Goal: Task Accomplishment & Management: Use online tool/utility

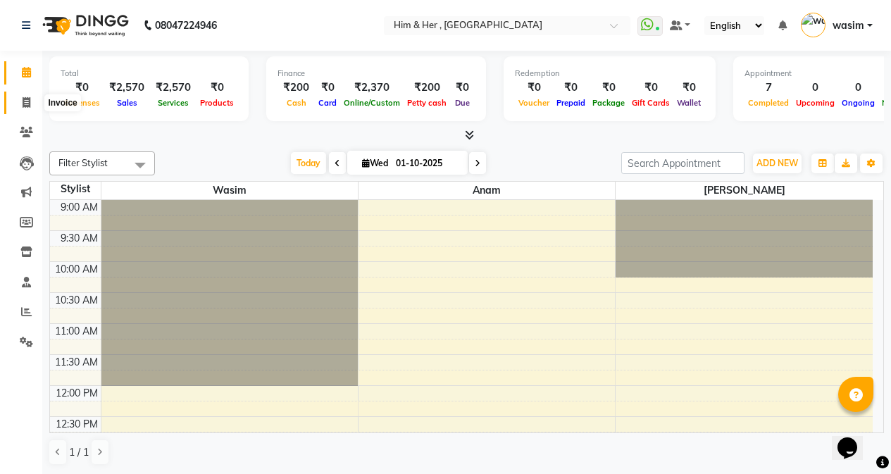
click at [21, 99] on span at bounding box center [26, 103] width 25 height 16
select select "5934"
select select "service"
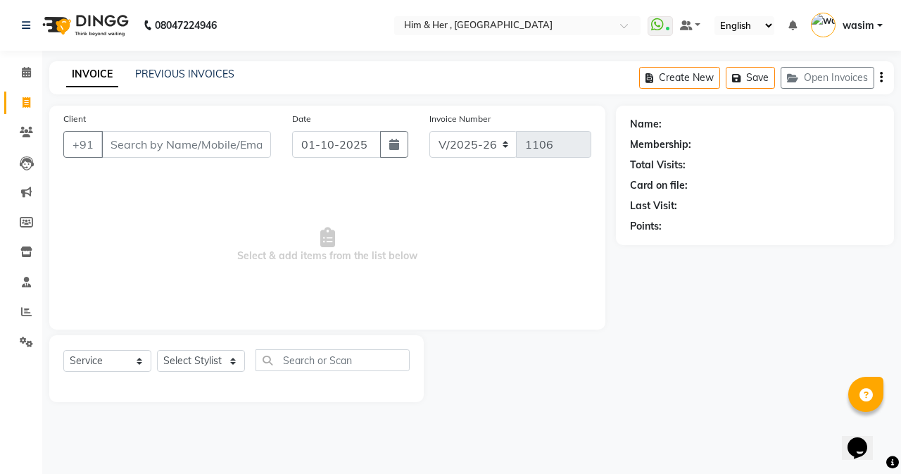
click at [216, 149] on input "Client" at bounding box center [186, 144] width 170 height 27
type input "7208307396"
click at [222, 141] on span "Add Client" at bounding box center [235, 144] width 56 height 14
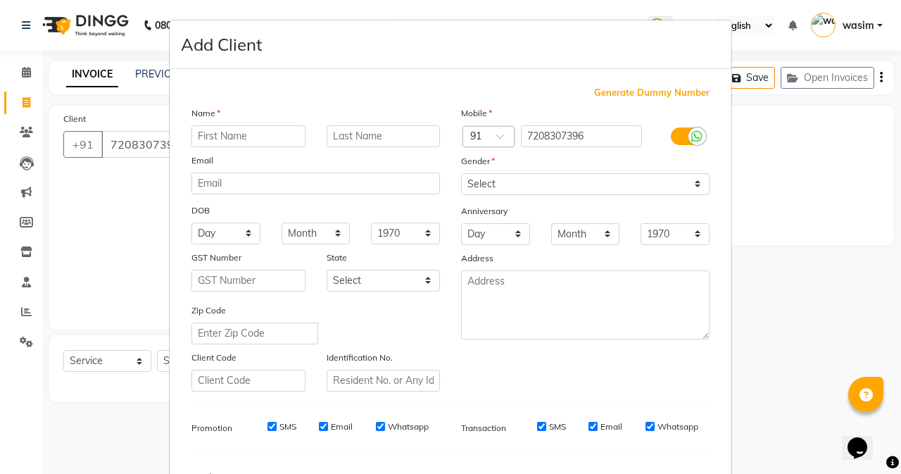
click at [249, 132] on input "text" at bounding box center [249, 136] width 114 height 22
type input "Yatik"
click at [353, 137] on input "text" at bounding box center [384, 136] width 114 height 22
type input "H&H"
click at [513, 190] on select "Select [DEMOGRAPHIC_DATA] [DEMOGRAPHIC_DATA] Other Prefer Not To Say" at bounding box center [585, 184] width 249 height 22
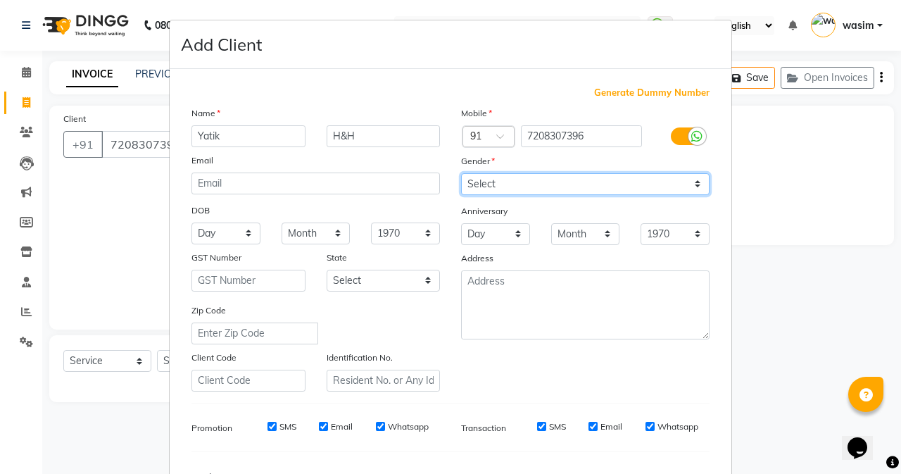
select select "[DEMOGRAPHIC_DATA]"
click at [461, 173] on select "Select [DEMOGRAPHIC_DATA] [DEMOGRAPHIC_DATA] Other Prefer Not To Say" at bounding box center [585, 184] width 249 height 22
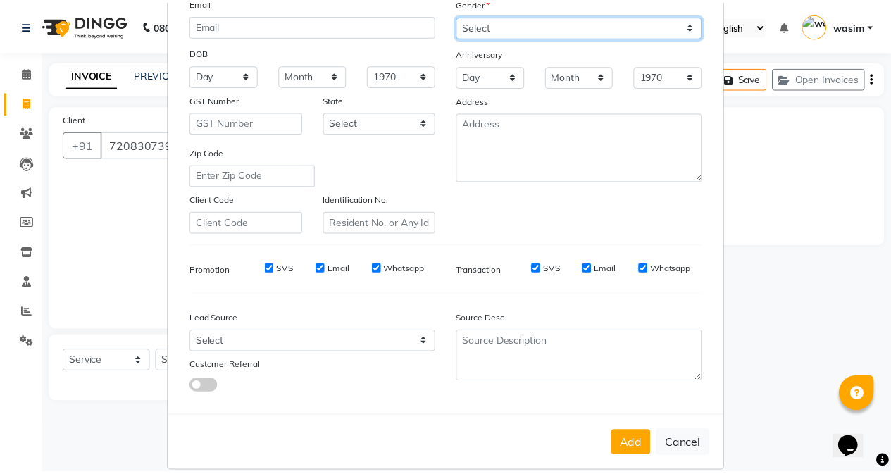
scroll to position [176, 0]
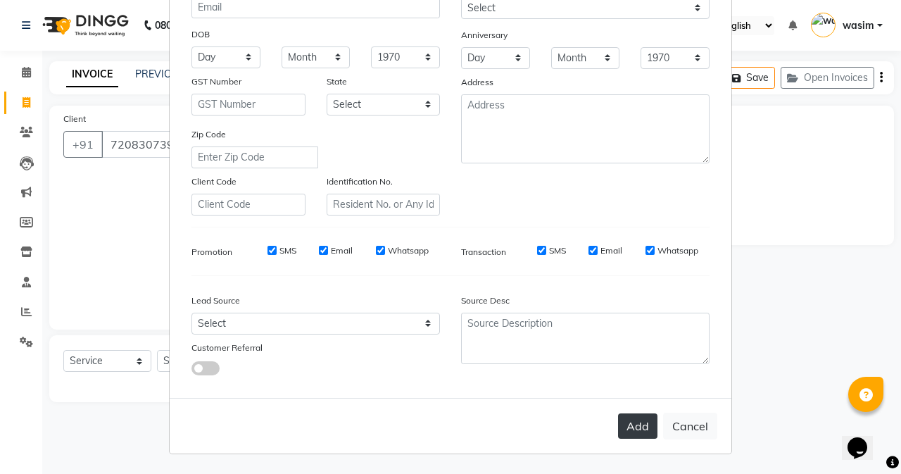
click at [637, 416] on button "Add" at bounding box center [637, 425] width 39 height 25
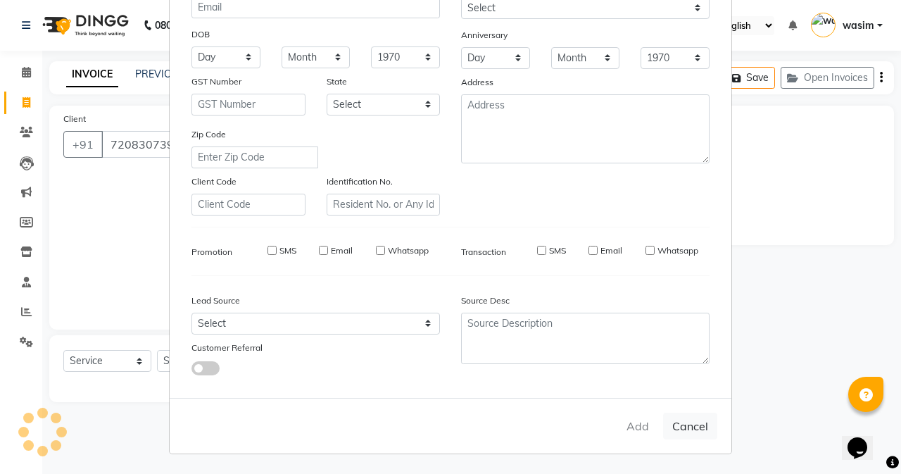
select select
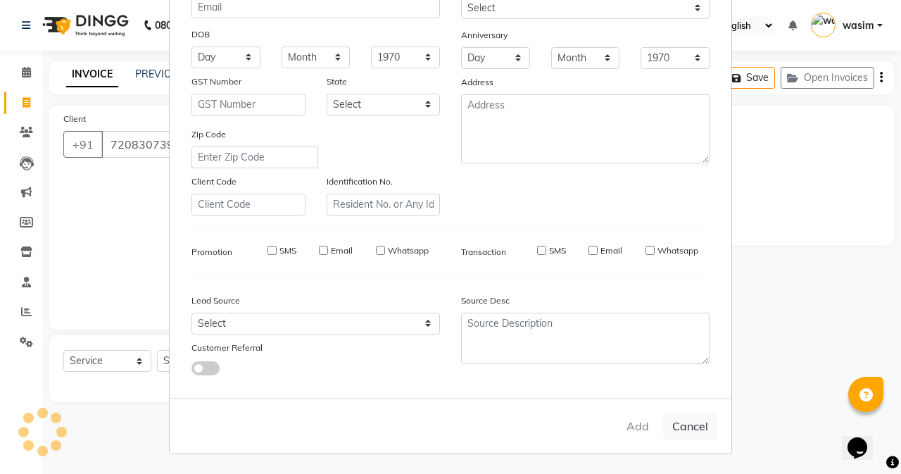
select select
checkbox input "false"
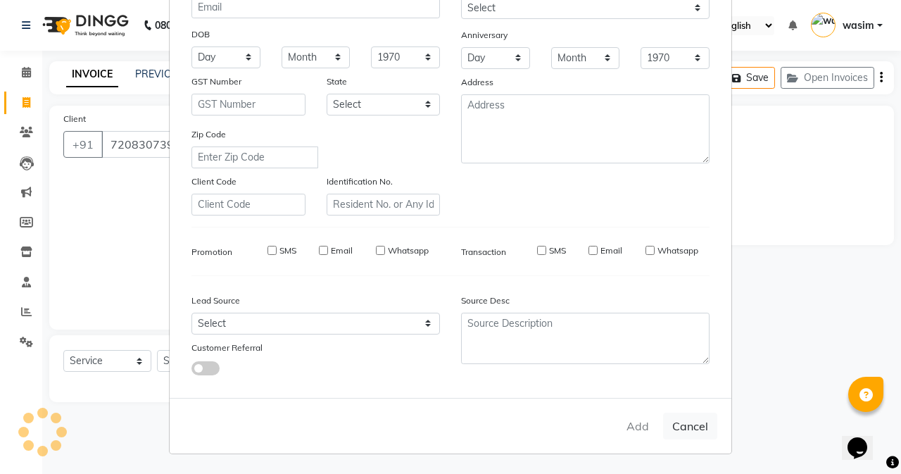
checkbox input "false"
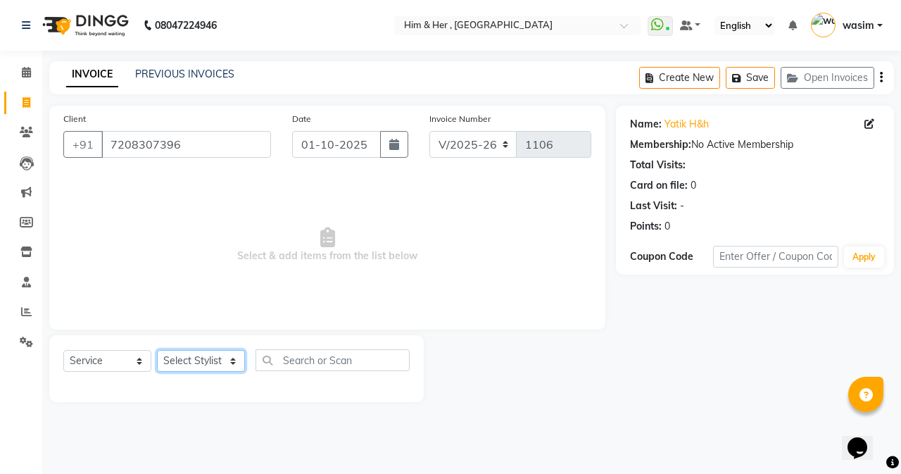
click at [205, 358] on select "Select Stylist Anam [PERSON_NAME] [PERSON_NAME]" at bounding box center [201, 361] width 88 height 22
select select "47402"
click at [157, 350] on select "Select Stylist Anam [PERSON_NAME] [PERSON_NAME]" at bounding box center [201, 361] width 88 height 22
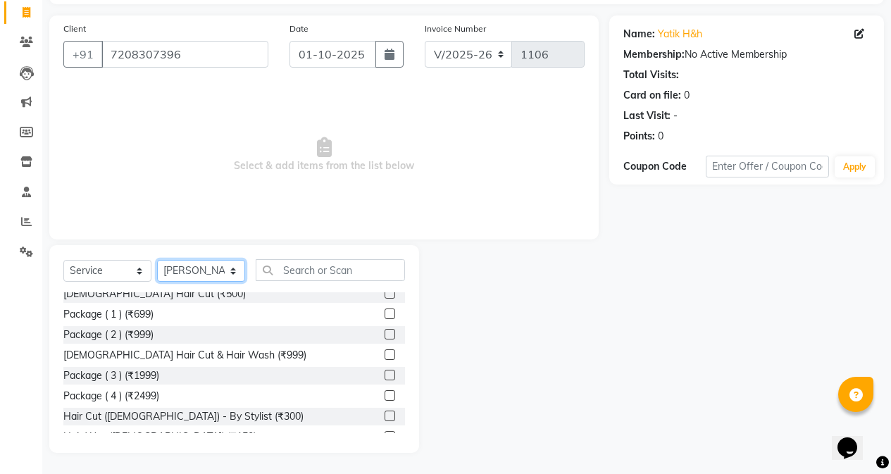
scroll to position [282, 0]
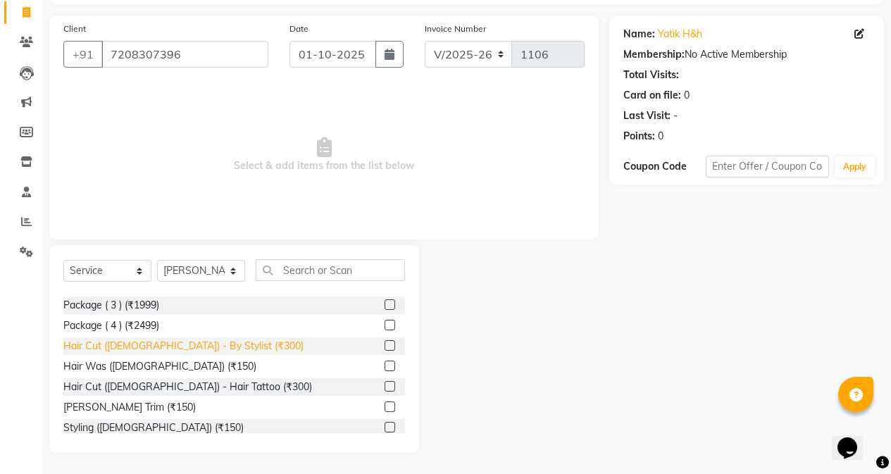
click at [192, 347] on div "Hair Cut ([DEMOGRAPHIC_DATA]) - By Stylist (₹300)" at bounding box center [183, 346] width 240 height 15
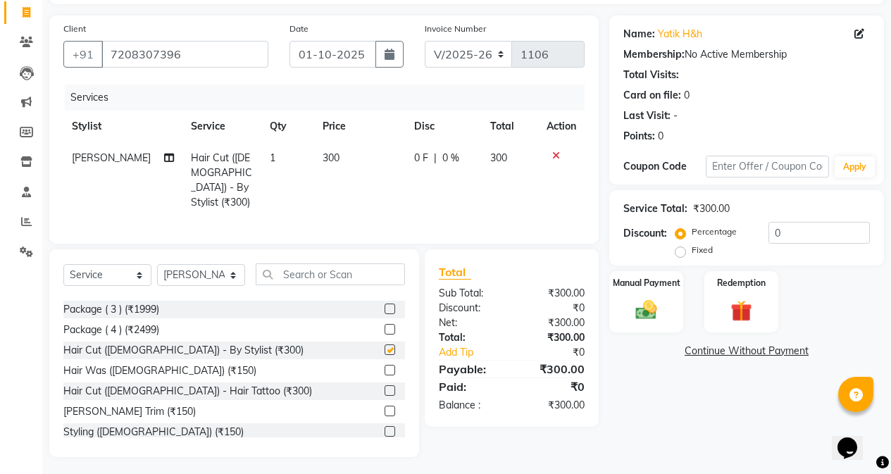
checkbox input "false"
click at [349, 168] on td "300" at bounding box center [360, 180] width 92 height 76
select select "47402"
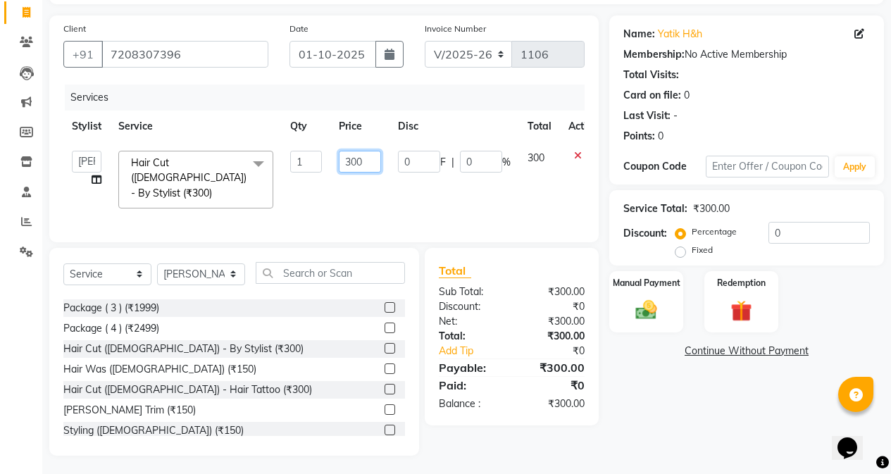
click at [351, 166] on input "300" at bounding box center [360, 162] width 42 height 22
type input "250"
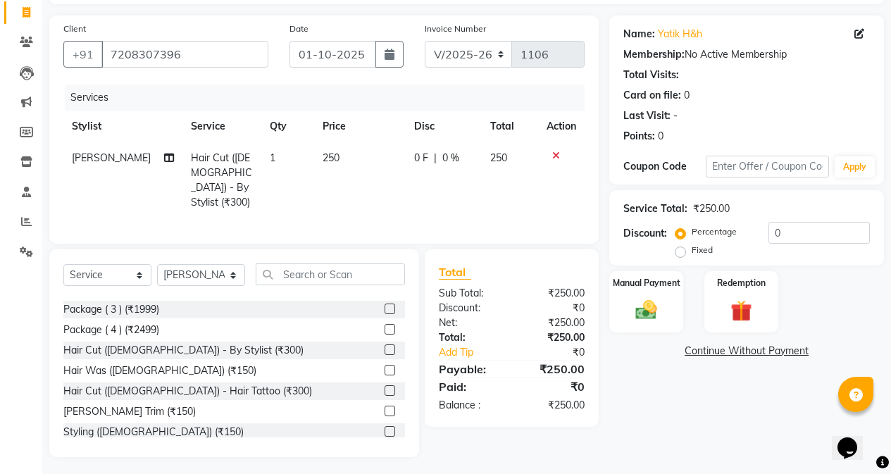
click at [384, 191] on td "250" at bounding box center [360, 180] width 92 height 76
select select "47402"
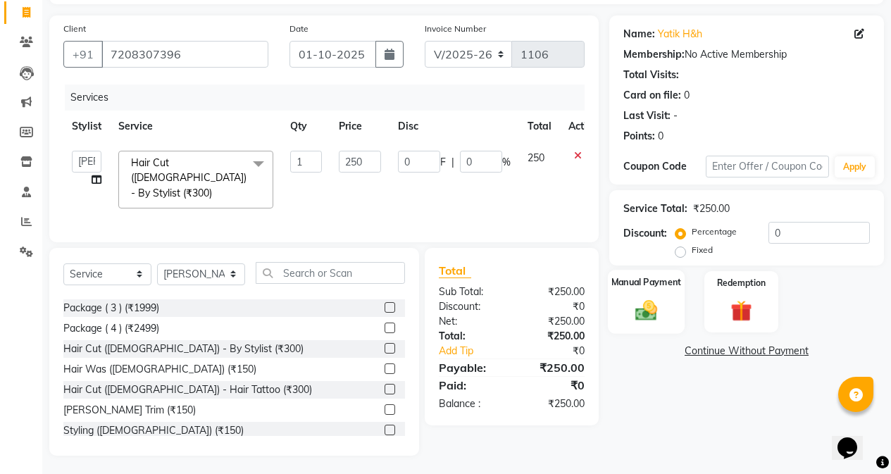
click at [641, 300] on img at bounding box center [646, 309] width 36 height 25
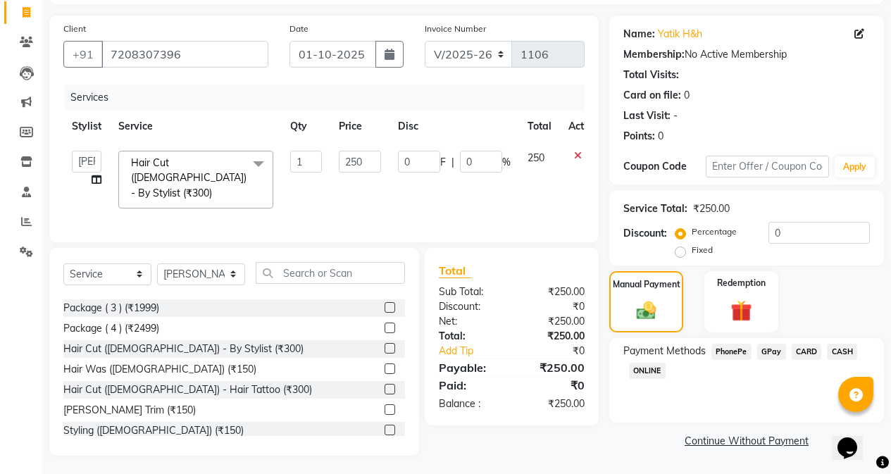
click at [775, 353] on span "GPay" at bounding box center [771, 352] width 29 height 16
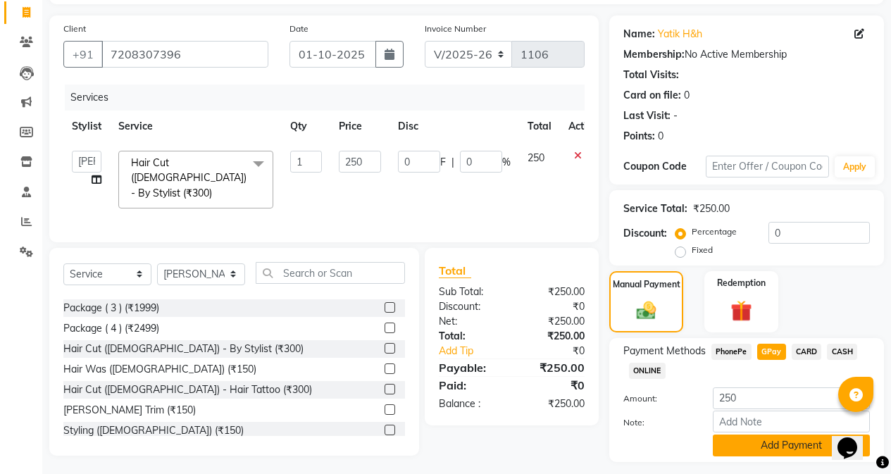
click at [762, 447] on button "Add Payment" at bounding box center [791, 446] width 157 height 22
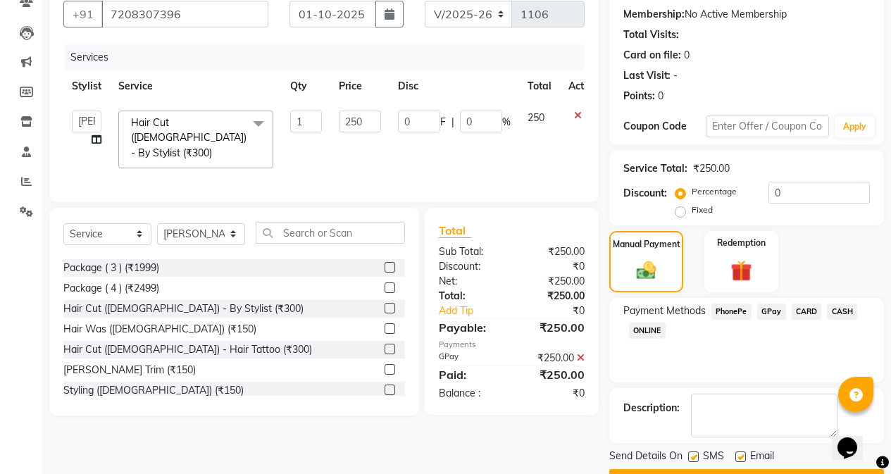
scroll to position [168, 0]
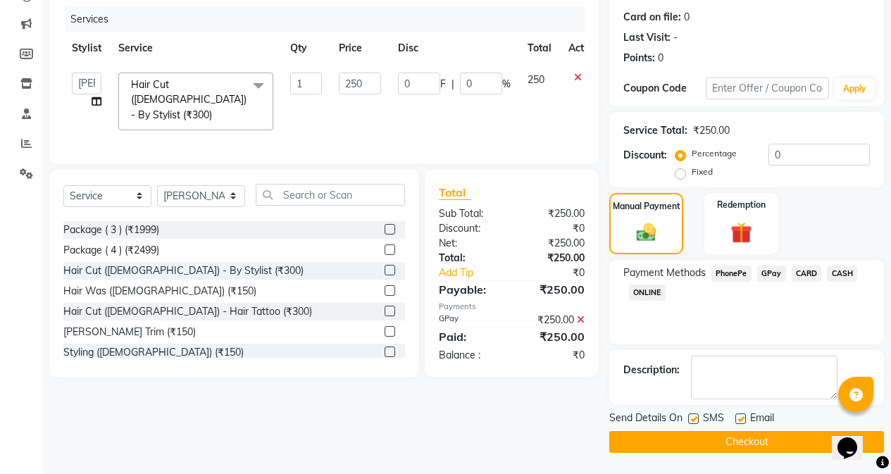
click at [690, 419] on label at bounding box center [693, 418] width 11 height 11
click at [690, 419] on input "checkbox" at bounding box center [692, 419] width 9 height 9
checkbox input "false"
click at [694, 445] on button "Checkout" at bounding box center [746, 442] width 275 height 22
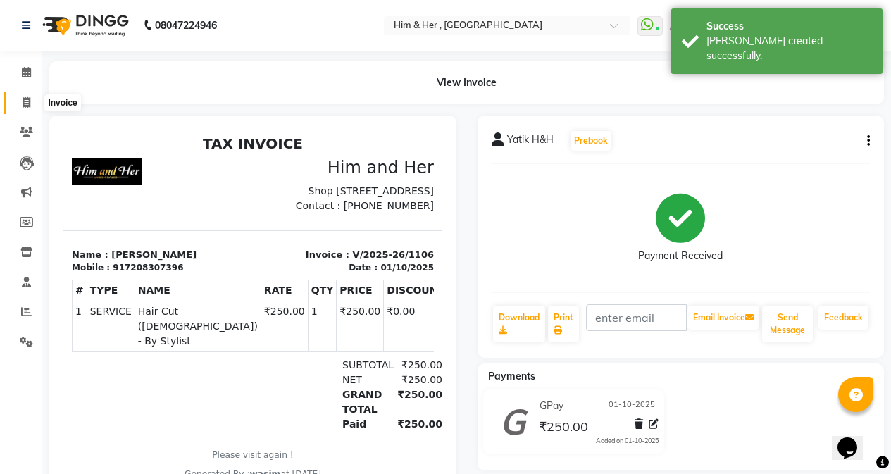
click at [28, 97] on icon at bounding box center [27, 102] width 8 height 11
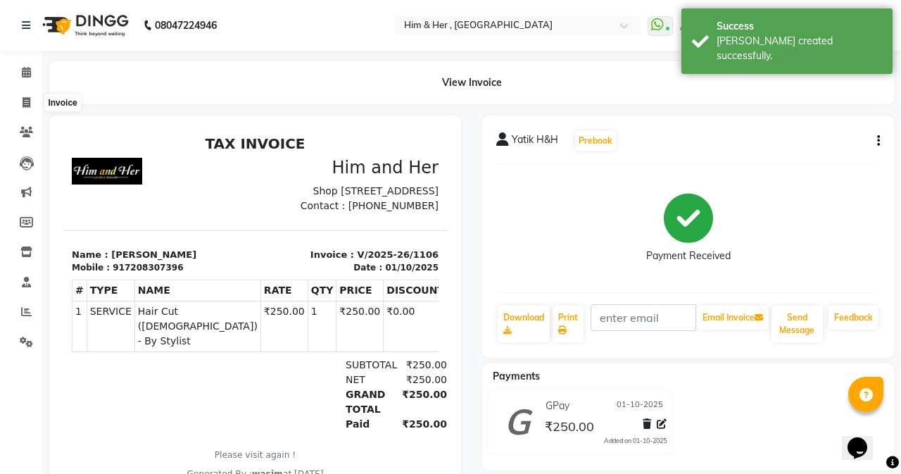
select select "5934"
select select "service"
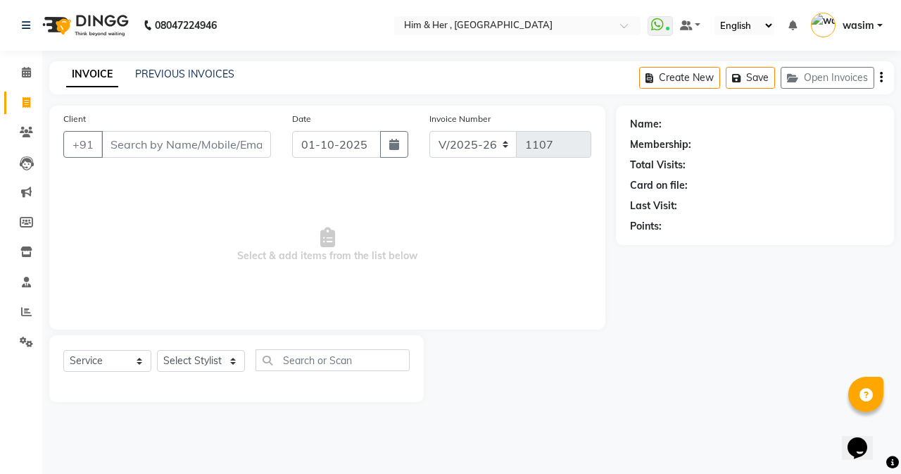
click at [137, 142] on input "Client" at bounding box center [186, 144] width 170 height 27
click at [189, 139] on input "Client" at bounding box center [186, 144] width 170 height 27
paste input "88986 98616"
click at [148, 151] on input "88986 98616" at bounding box center [150, 144] width 98 height 27
type input "8898698616"
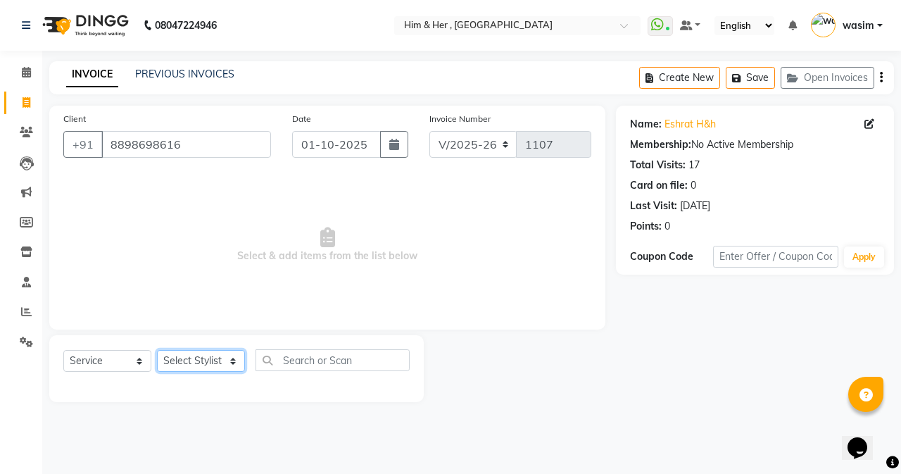
click at [182, 354] on select "Select Stylist Anam [PERSON_NAME] [PERSON_NAME]" at bounding box center [201, 361] width 88 height 22
select select "42532"
click at [157, 350] on select "Select Stylist Anam [PERSON_NAME] [PERSON_NAME]" at bounding box center [201, 361] width 88 height 22
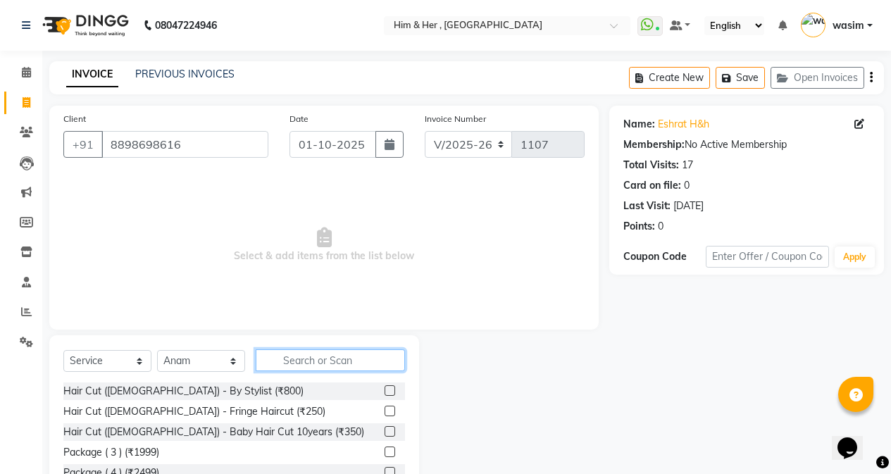
click at [315, 368] on input "text" at bounding box center [330, 360] width 149 height 22
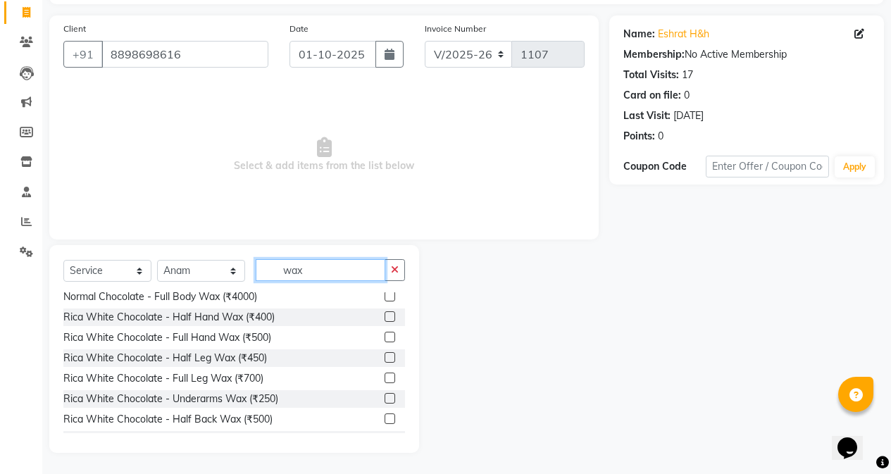
scroll to position [352, 0]
type input "wax"
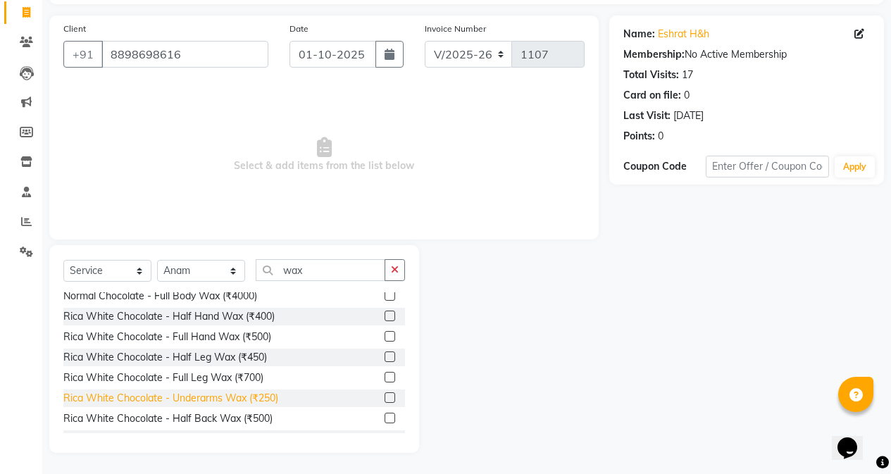
click at [251, 398] on div "Rica White Chocolate - Underarms Wax (₹250)" at bounding box center [170, 398] width 215 height 15
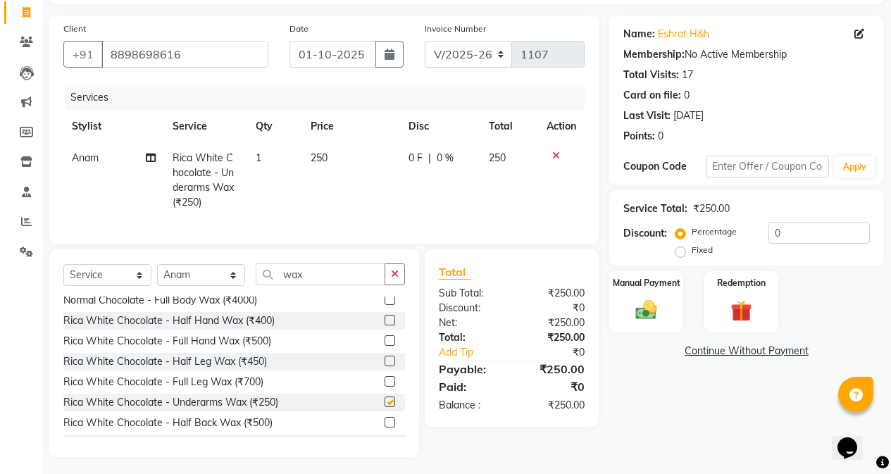
checkbox input "false"
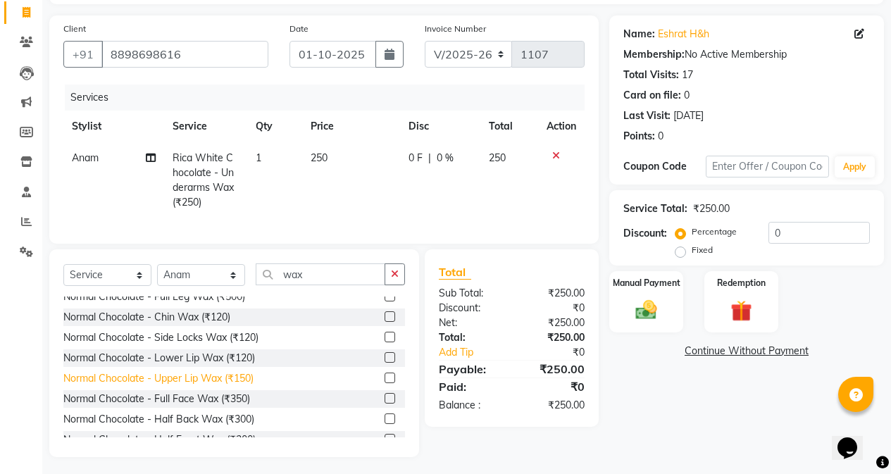
scroll to position [70, 0]
click at [201, 385] on div "Normal Chocolate - Upper Lip Wax (₹150)" at bounding box center [158, 377] width 190 height 15
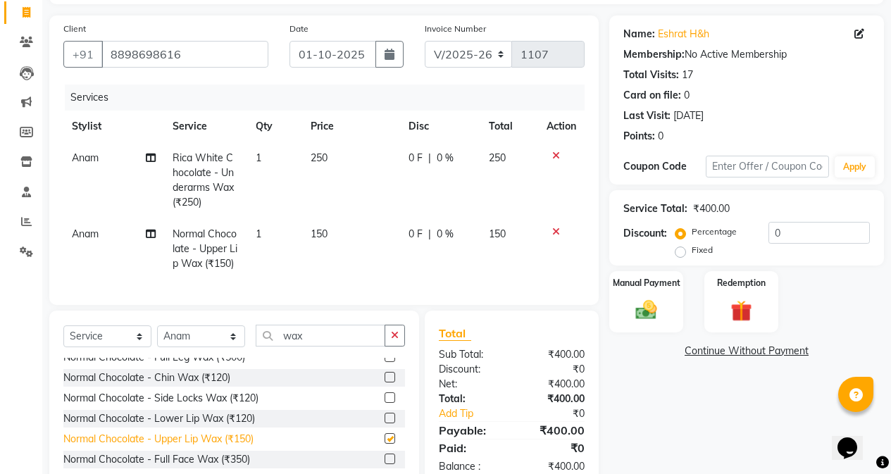
checkbox input "false"
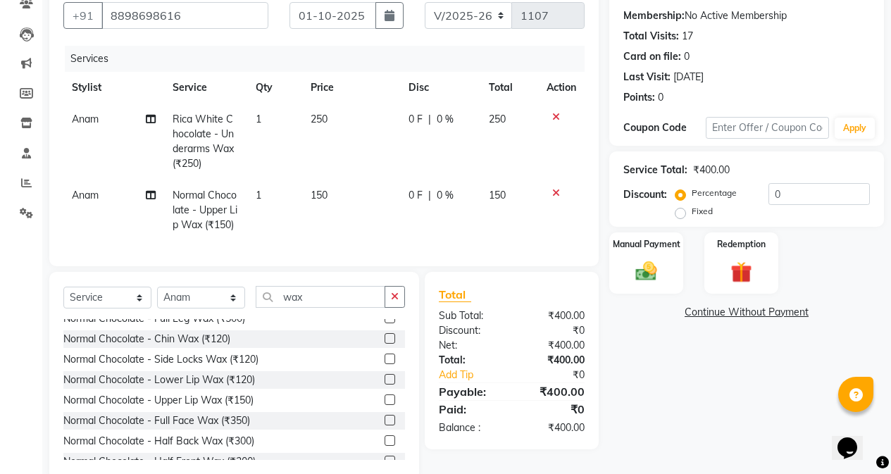
scroll to position [161, 0]
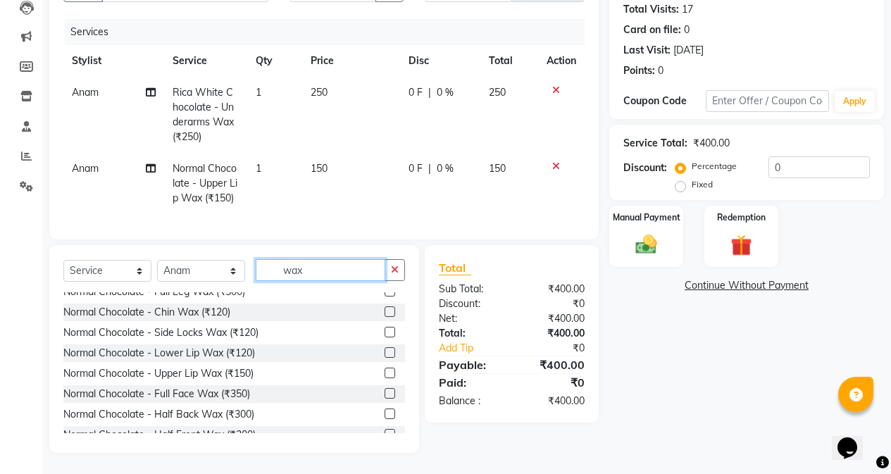
click at [337, 278] on input "wax" at bounding box center [321, 270] width 130 height 22
type input "w"
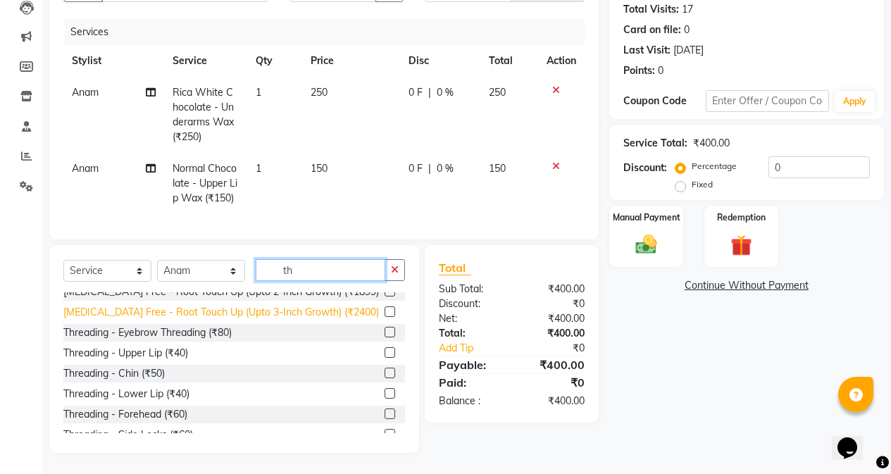
scroll to position [404, 0]
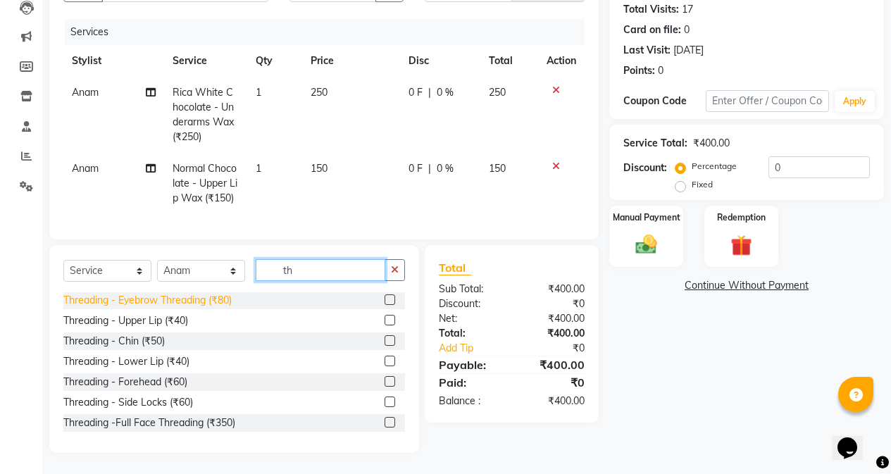
type input "th"
click at [214, 308] on div "Threading - Eyebrow Threading (₹80)" at bounding box center [147, 300] width 168 height 15
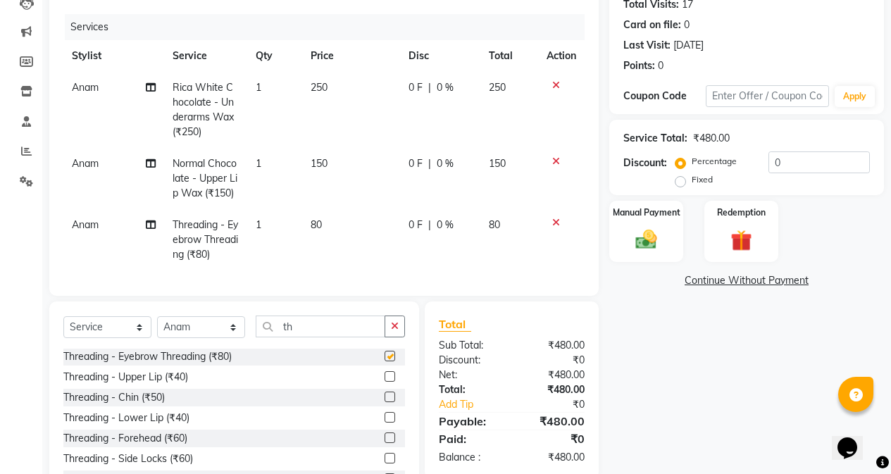
checkbox input "false"
click at [667, 235] on div "Manual Payment" at bounding box center [646, 231] width 77 height 64
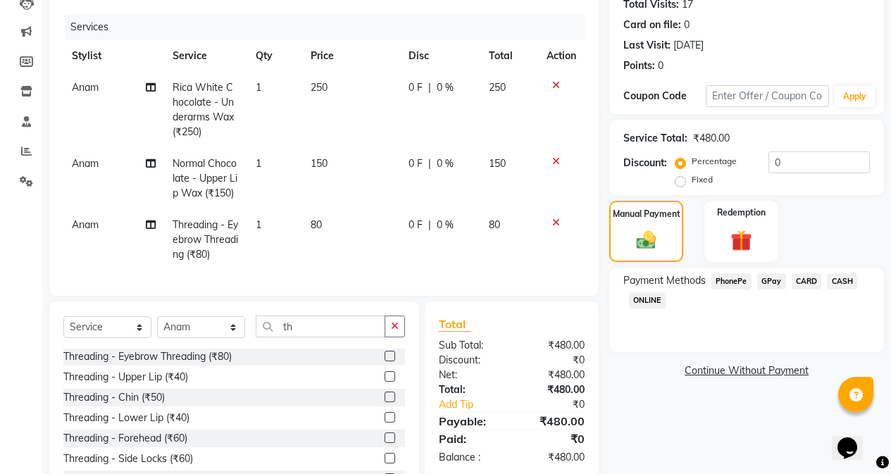
click at [770, 282] on span "GPay" at bounding box center [771, 281] width 29 height 16
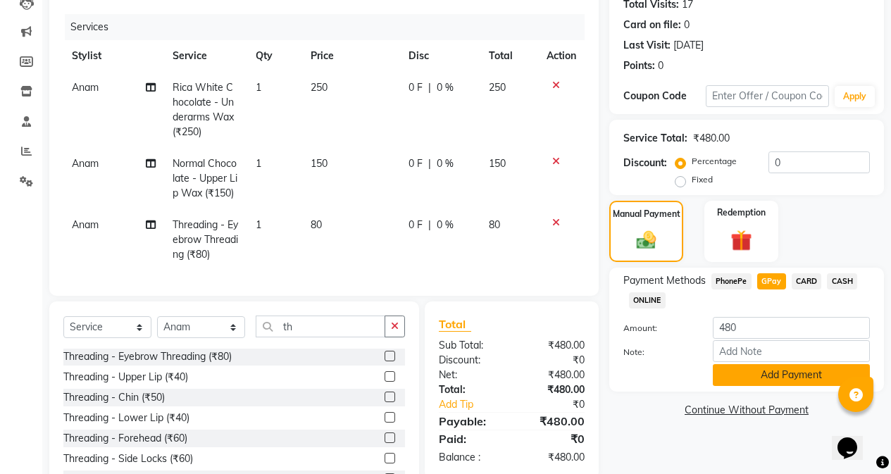
click at [791, 370] on button "Add Payment" at bounding box center [791, 375] width 157 height 22
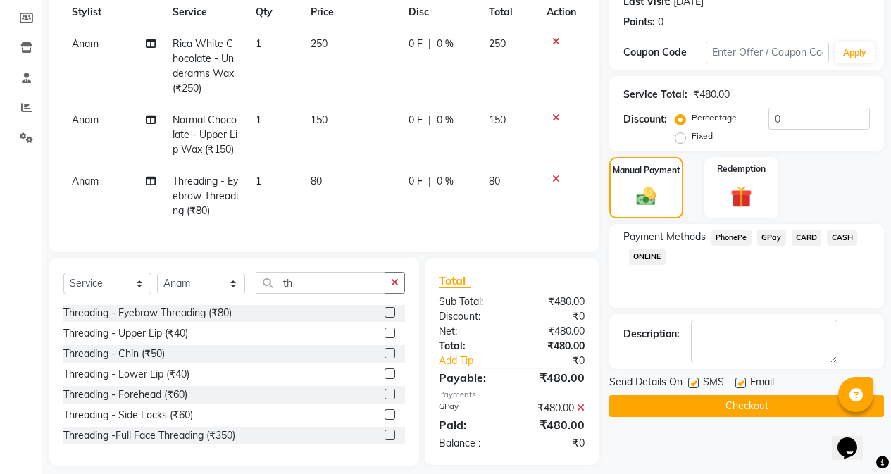
scroll to position [227, 0]
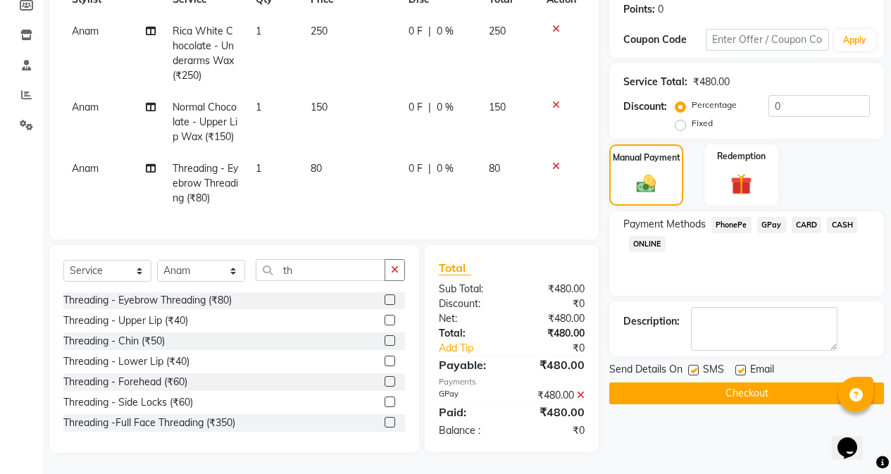
click at [695, 365] on label at bounding box center [693, 370] width 11 height 11
click at [695, 366] on input "checkbox" at bounding box center [692, 370] width 9 height 9
checkbox input "false"
click at [705, 383] on button "Checkout" at bounding box center [746, 393] width 275 height 22
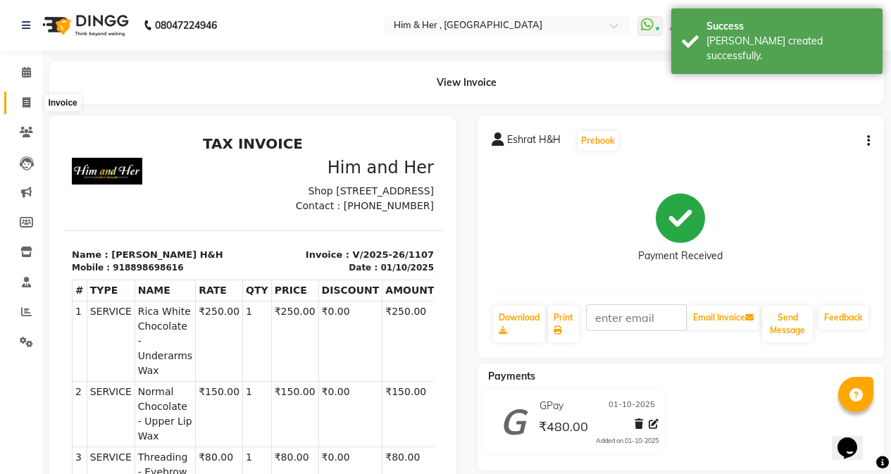
click at [20, 104] on span at bounding box center [26, 103] width 25 height 16
select select "service"
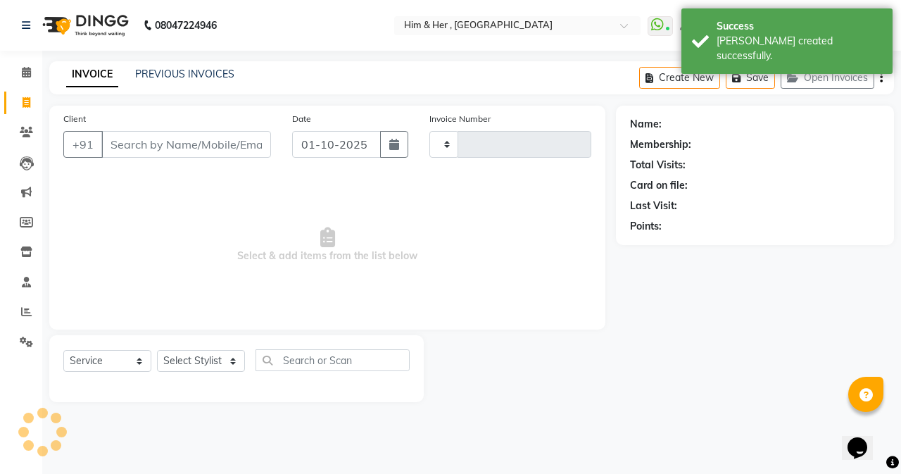
type input "1108"
select select "5934"
click at [26, 70] on icon at bounding box center [26, 72] width 9 height 11
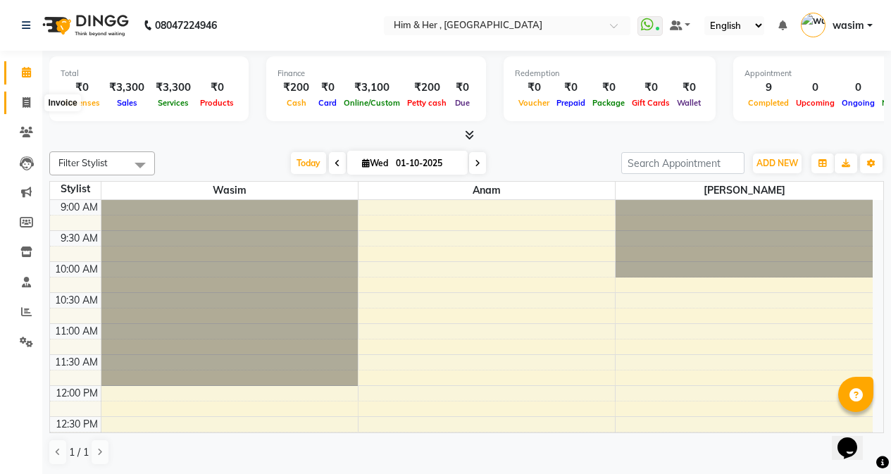
click at [23, 104] on icon at bounding box center [27, 102] width 8 height 11
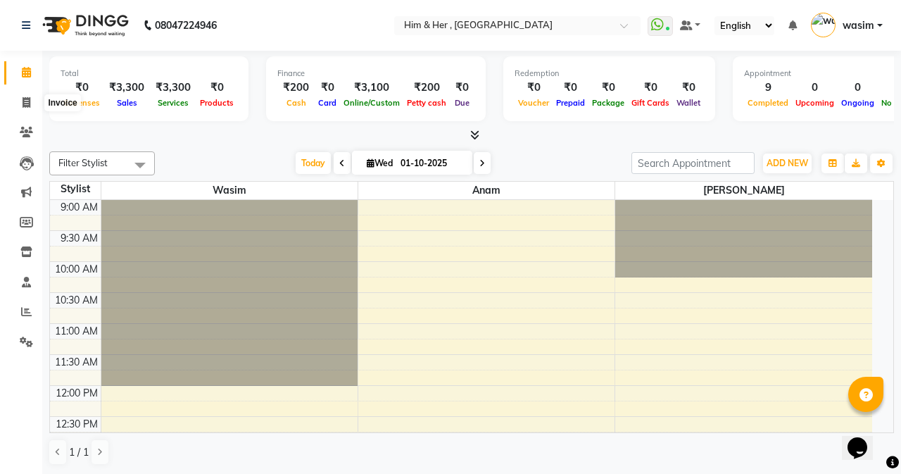
select select "5934"
select select "service"
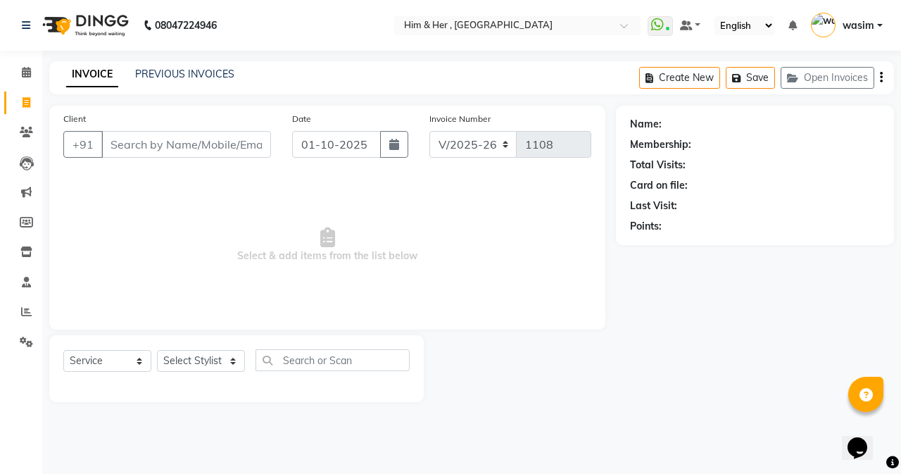
click at [179, 143] on input "Client" at bounding box center [186, 144] width 170 height 27
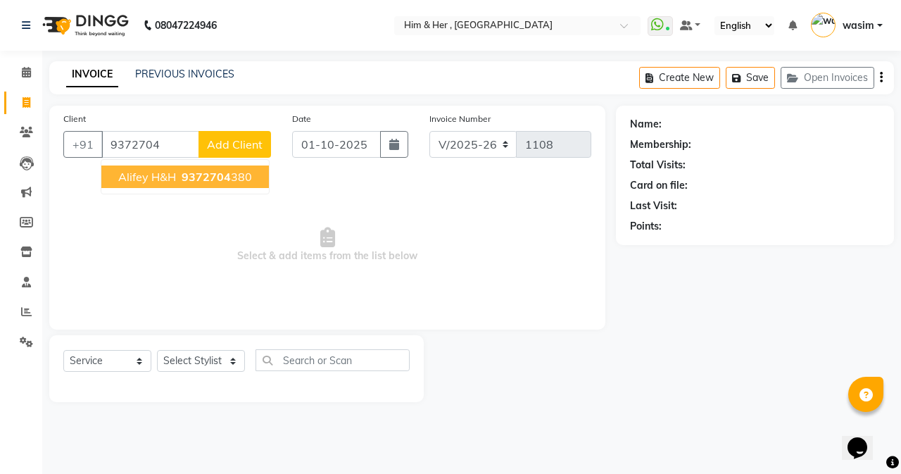
click at [182, 180] on span "9372704" at bounding box center [206, 177] width 49 height 14
type input "9372704380"
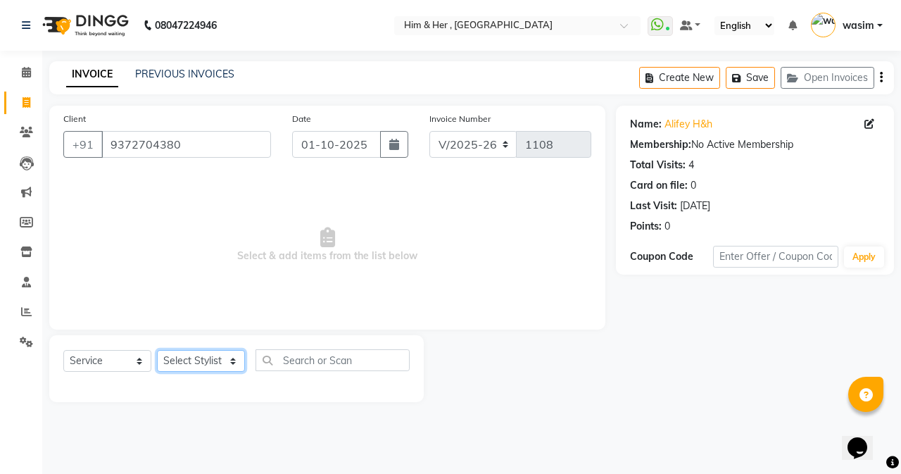
click at [208, 358] on select "Select Stylist Anam [PERSON_NAME] [PERSON_NAME]" at bounding box center [201, 361] width 88 height 22
select select "42532"
click at [157, 350] on select "Select Stylist Anam [PERSON_NAME] [PERSON_NAME]" at bounding box center [201, 361] width 88 height 22
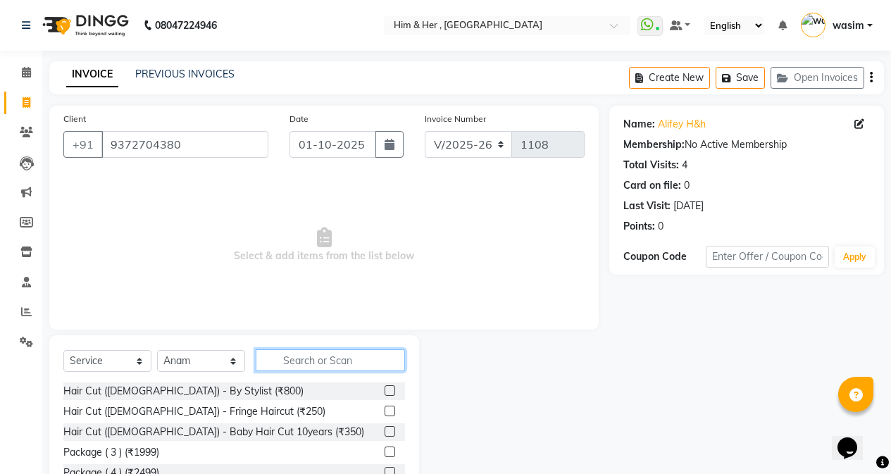
click at [298, 366] on input "text" at bounding box center [330, 360] width 149 height 22
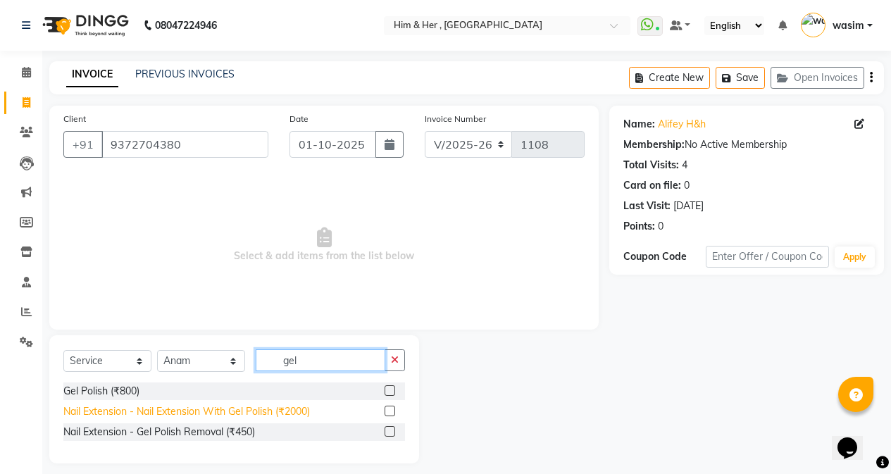
type input "gel"
click at [218, 411] on div "Nail Extension - Nail Extension With Gel Polish (₹2000)" at bounding box center [186, 411] width 246 height 15
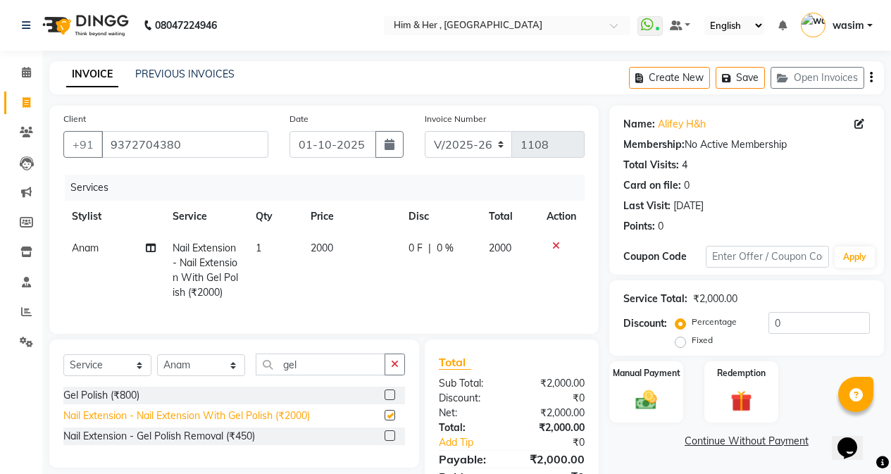
checkbox input "false"
click at [384, 263] on td "2000" at bounding box center [351, 270] width 98 height 76
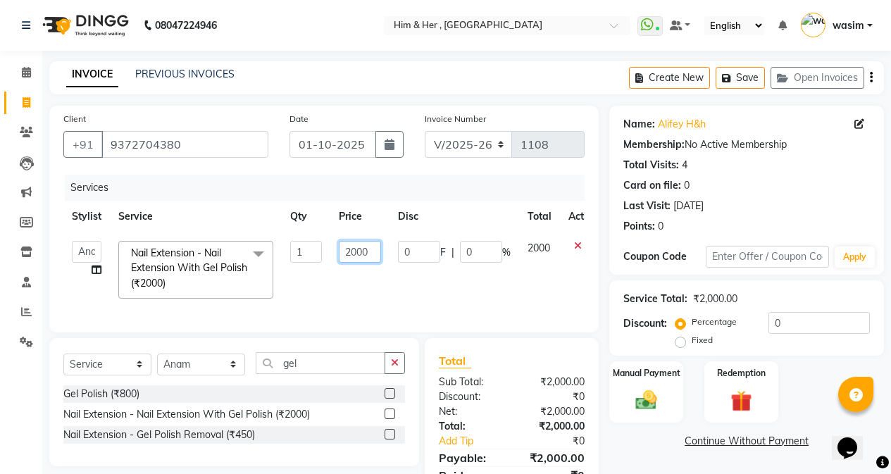
click at [375, 260] on input "2000" at bounding box center [360, 252] width 42 height 22
type input "2"
type input "1500"
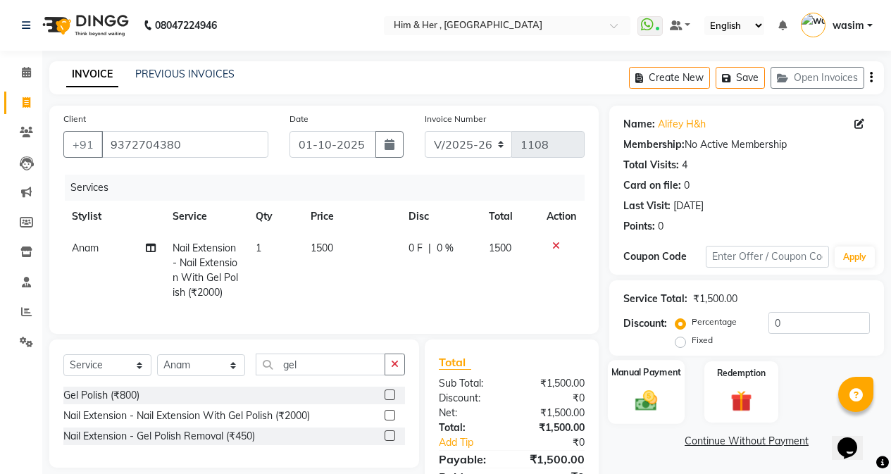
click at [648, 403] on img at bounding box center [646, 399] width 36 height 25
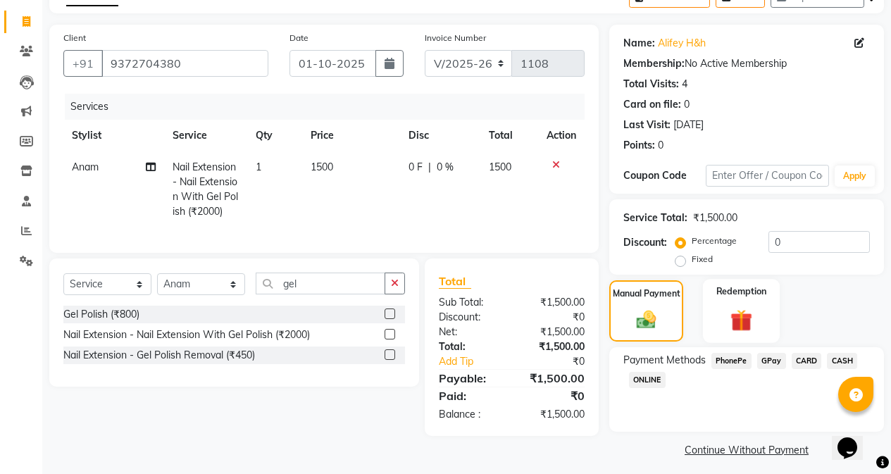
scroll to position [89, 0]
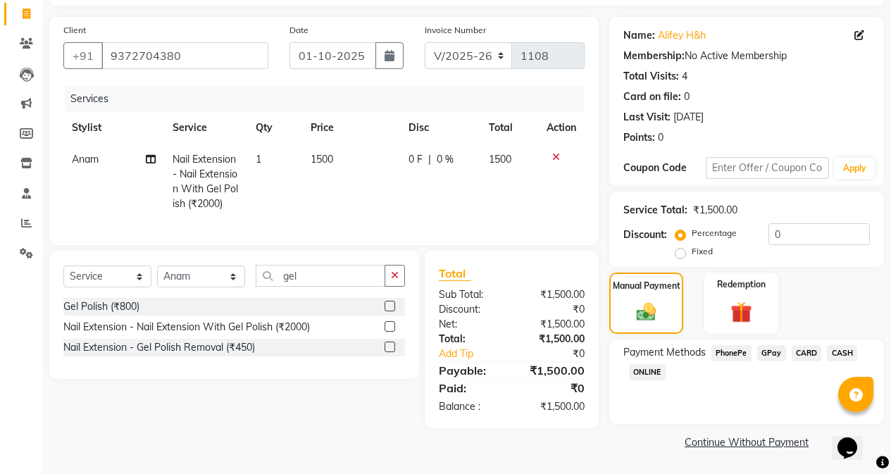
click at [771, 352] on span "GPay" at bounding box center [771, 353] width 29 height 16
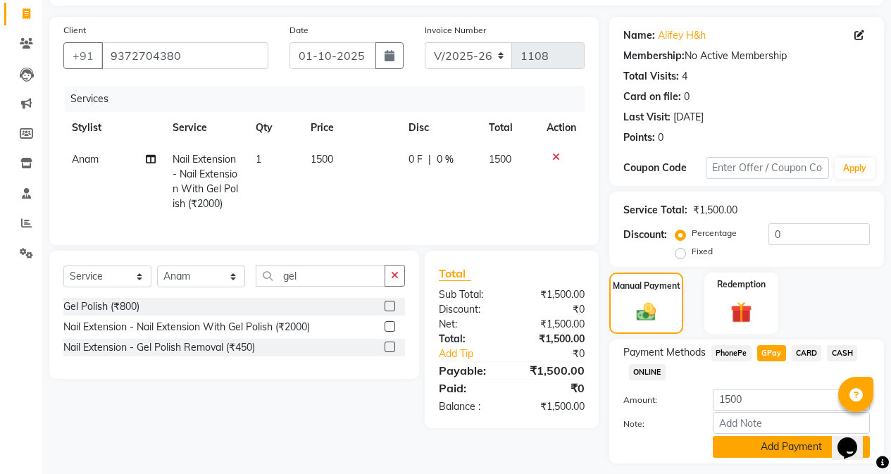
click at [768, 444] on button "Add Payment" at bounding box center [791, 447] width 157 height 22
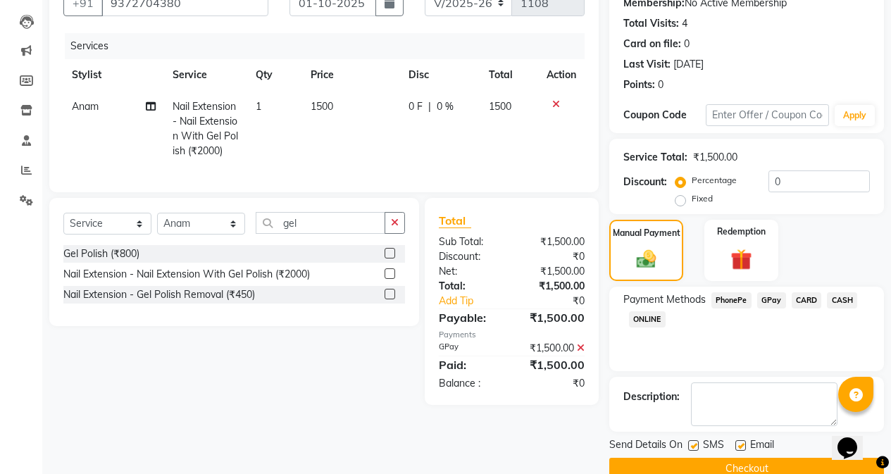
scroll to position [168, 0]
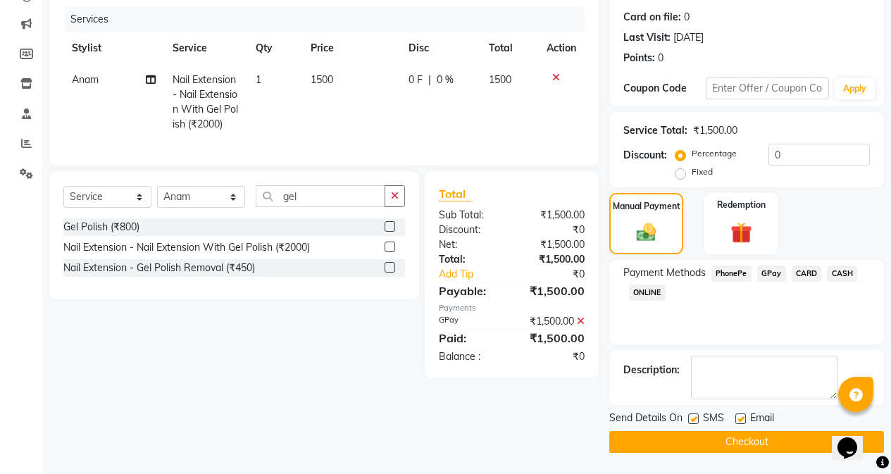
click at [696, 422] on label at bounding box center [693, 418] width 11 height 11
click at [696, 422] on input "checkbox" at bounding box center [692, 419] width 9 height 9
checkbox input "false"
click at [703, 439] on button "Checkout" at bounding box center [746, 442] width 275 height 22
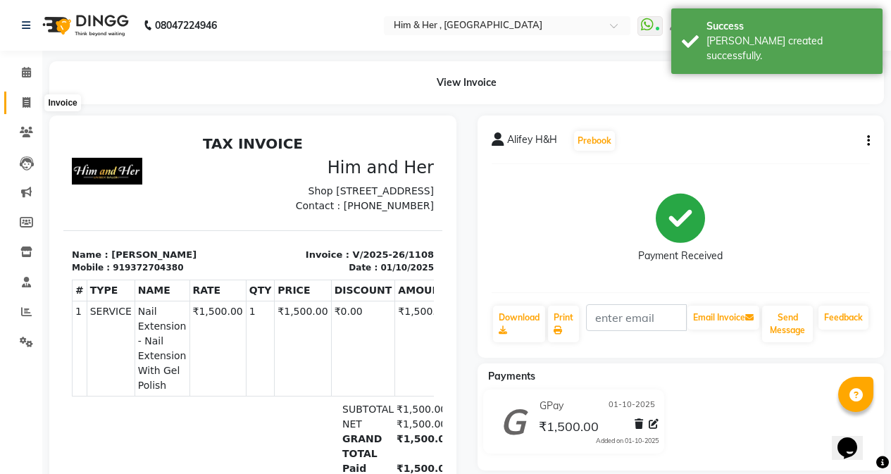
click at [24, 105] on icon at bounding box center [27, 102] width 8 height 11
select select "service"
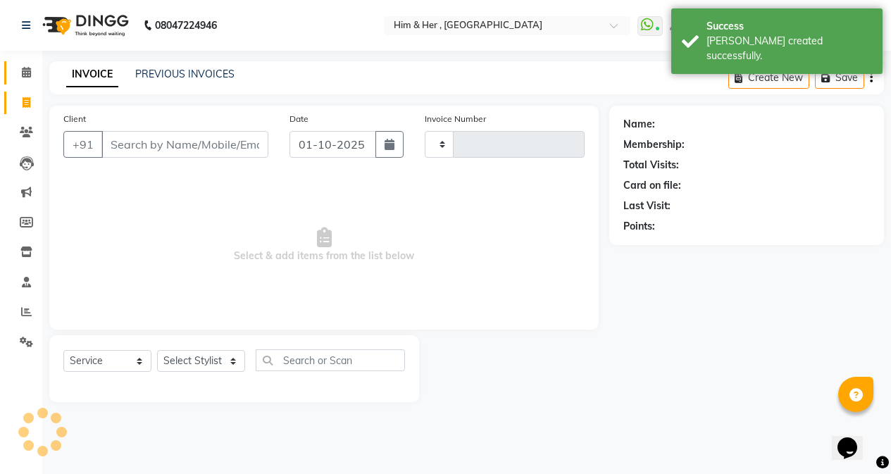
type input "1109"
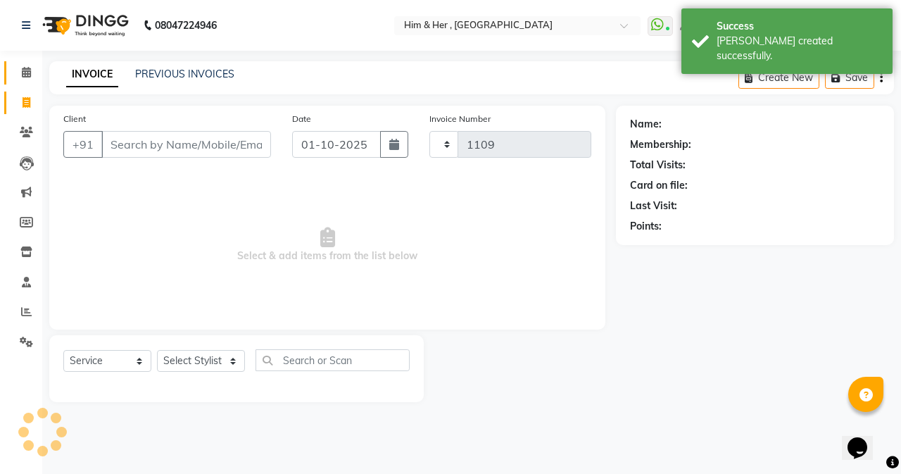
select select "5934"
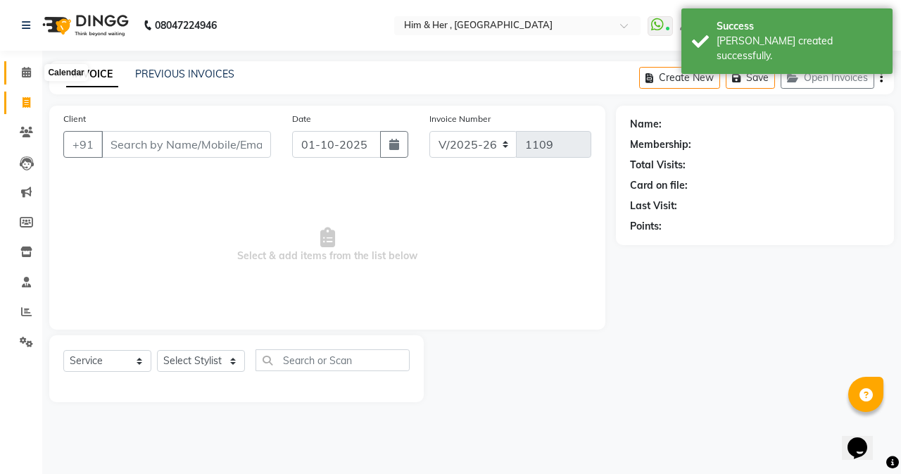
click at [20, 69] on span at bounding box center [26, 73] width 25 height 16
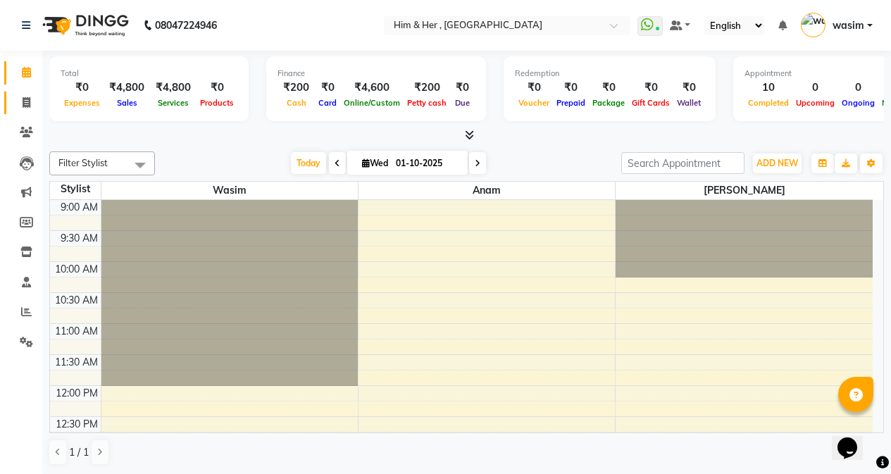
click at [34, 111] on link "Invoice" at bounding box center [21, 103] width 34 height 23
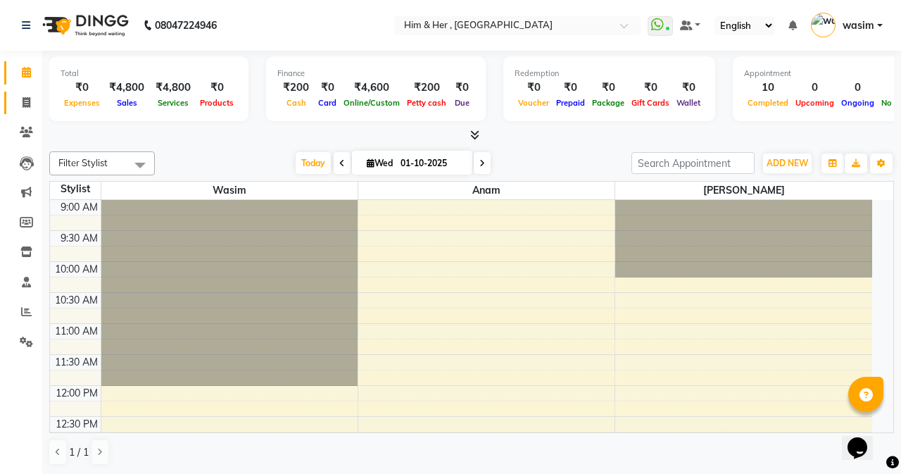
select select "5934"
select select "service"
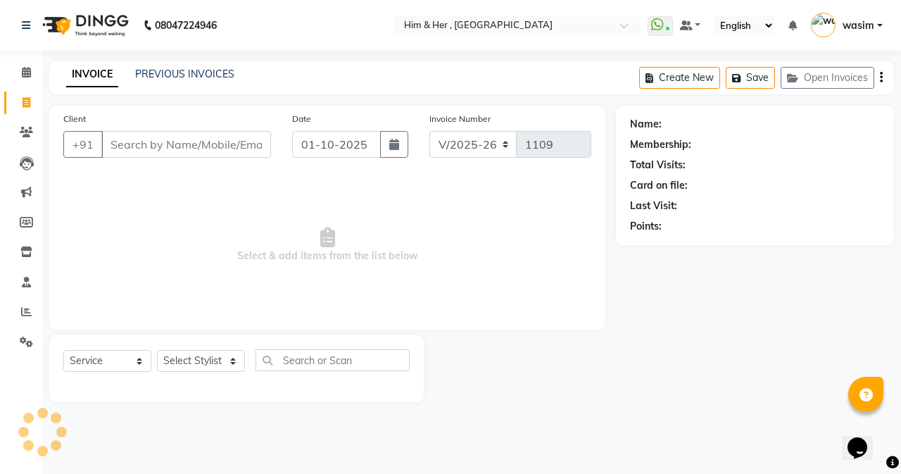
drag, startPoint x: 180, startPoint y: 144, endPoint x: 192, endPoint y: 120, distance: 25.8
click at [182, 143] on input "Client" at bounding box center [186, 144] width 170 height 27
click at [23, 75] on icon at bounding box center [26, 72] width 9 height 11
